Goal: Information Seeking & Learning: Learn about a topic

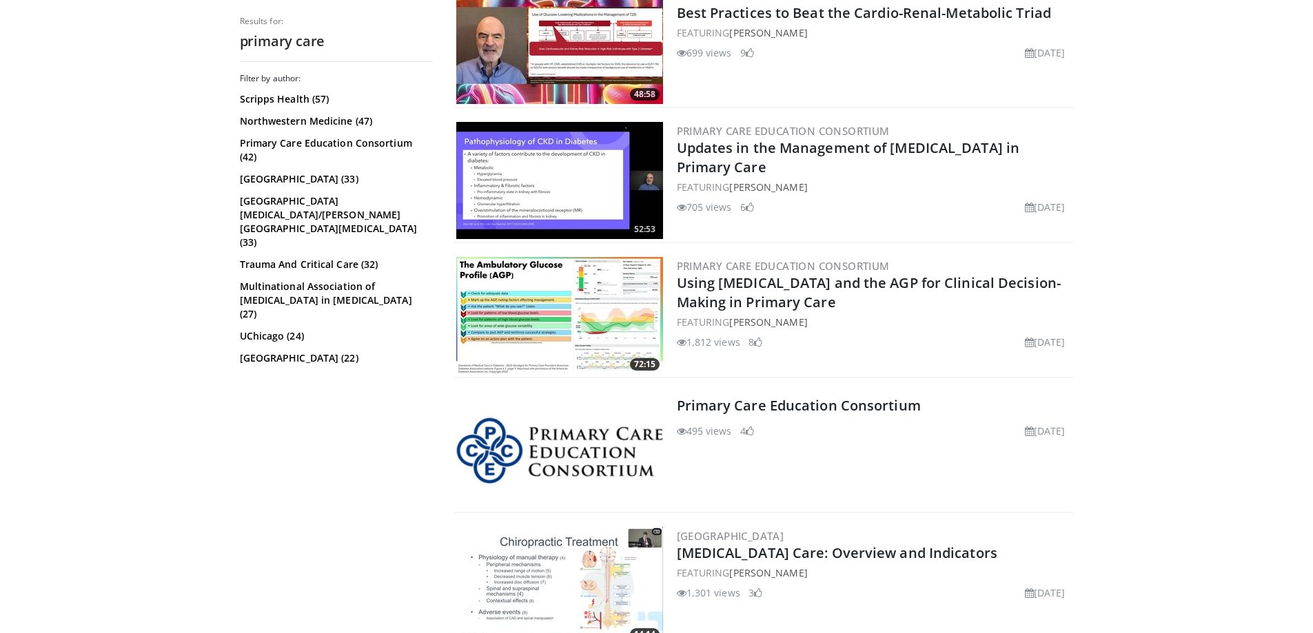
scroll to position [3102, 0]
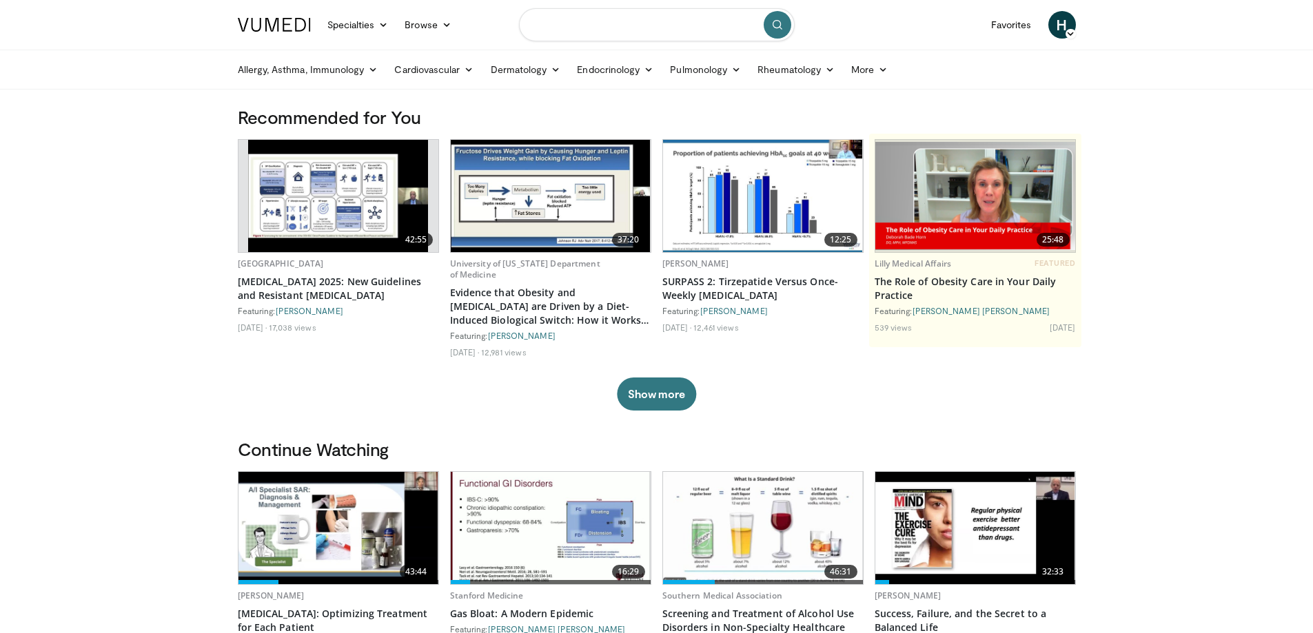
click at [634, 30] on input "Search topics, interventions" at bounding box center [657, 24] width 276 height 33
type input "**********"
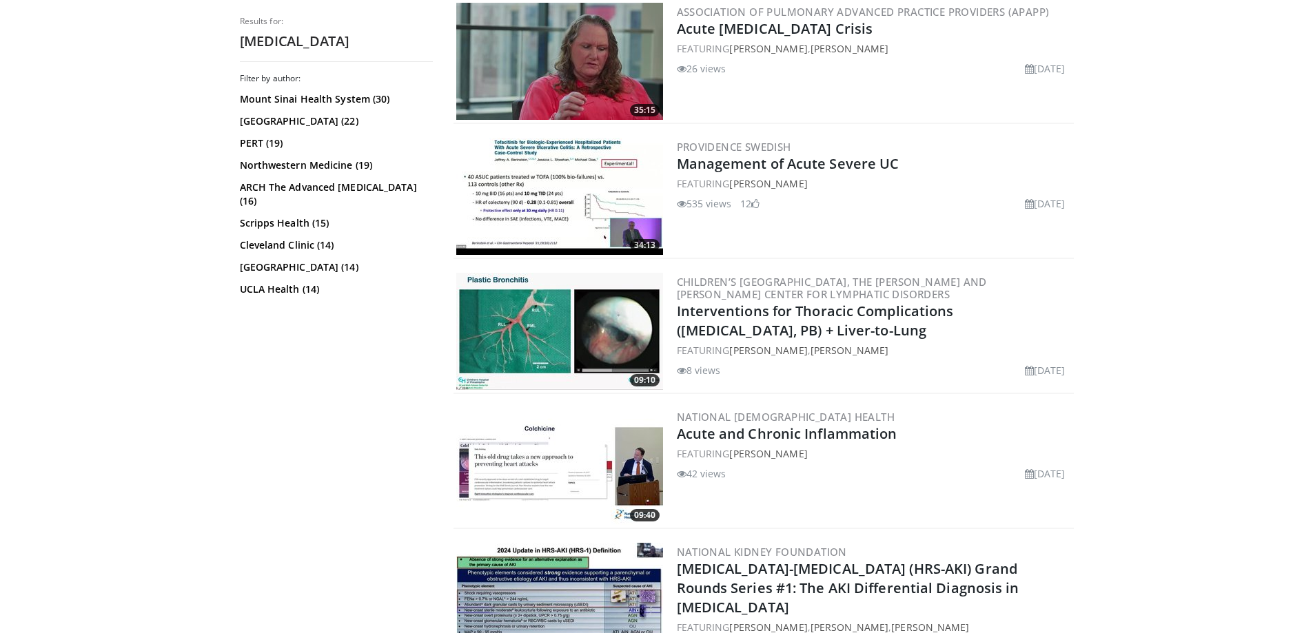
scroll to position [2068, 0]
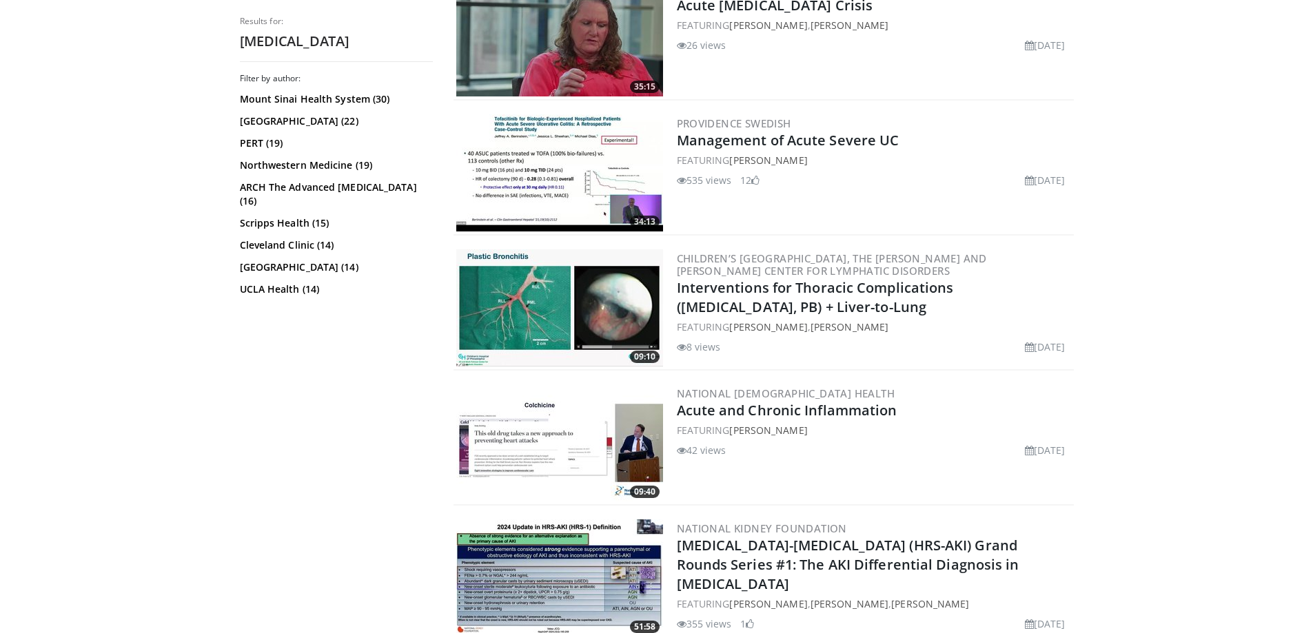
click at [542, 443] on img at bounding box center [559, 443] width 207 height 117
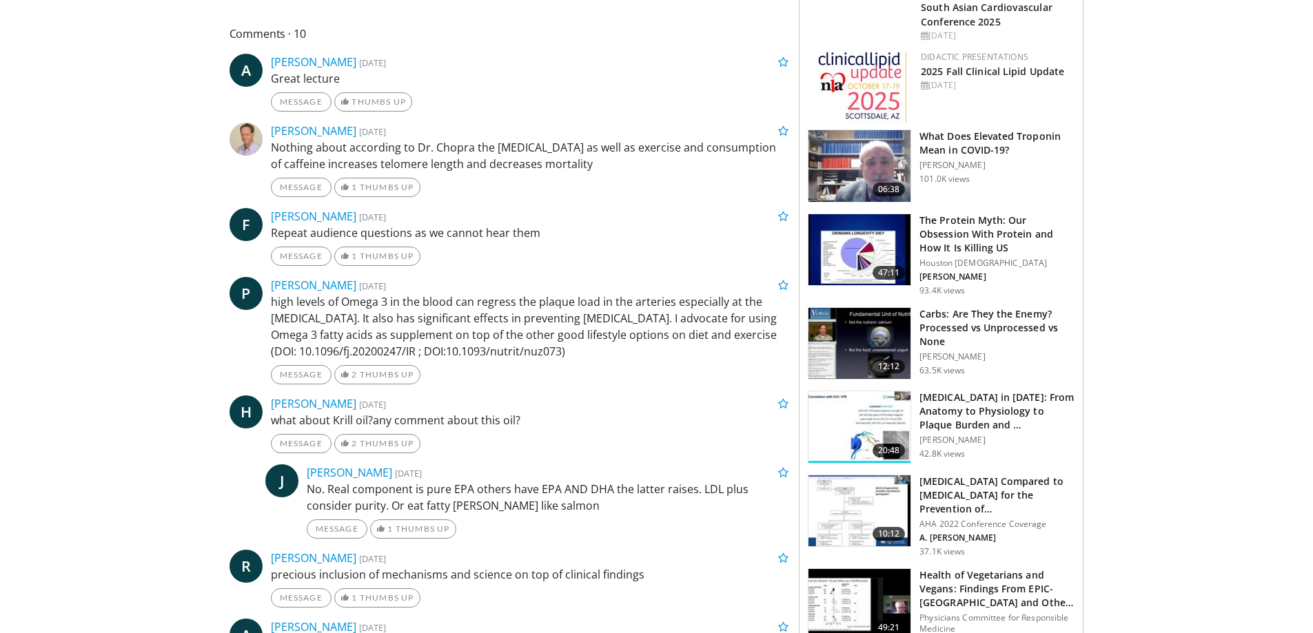
scroll to position [620, 0]
